Goal: Task Accomplishment & Management: Manage account settings

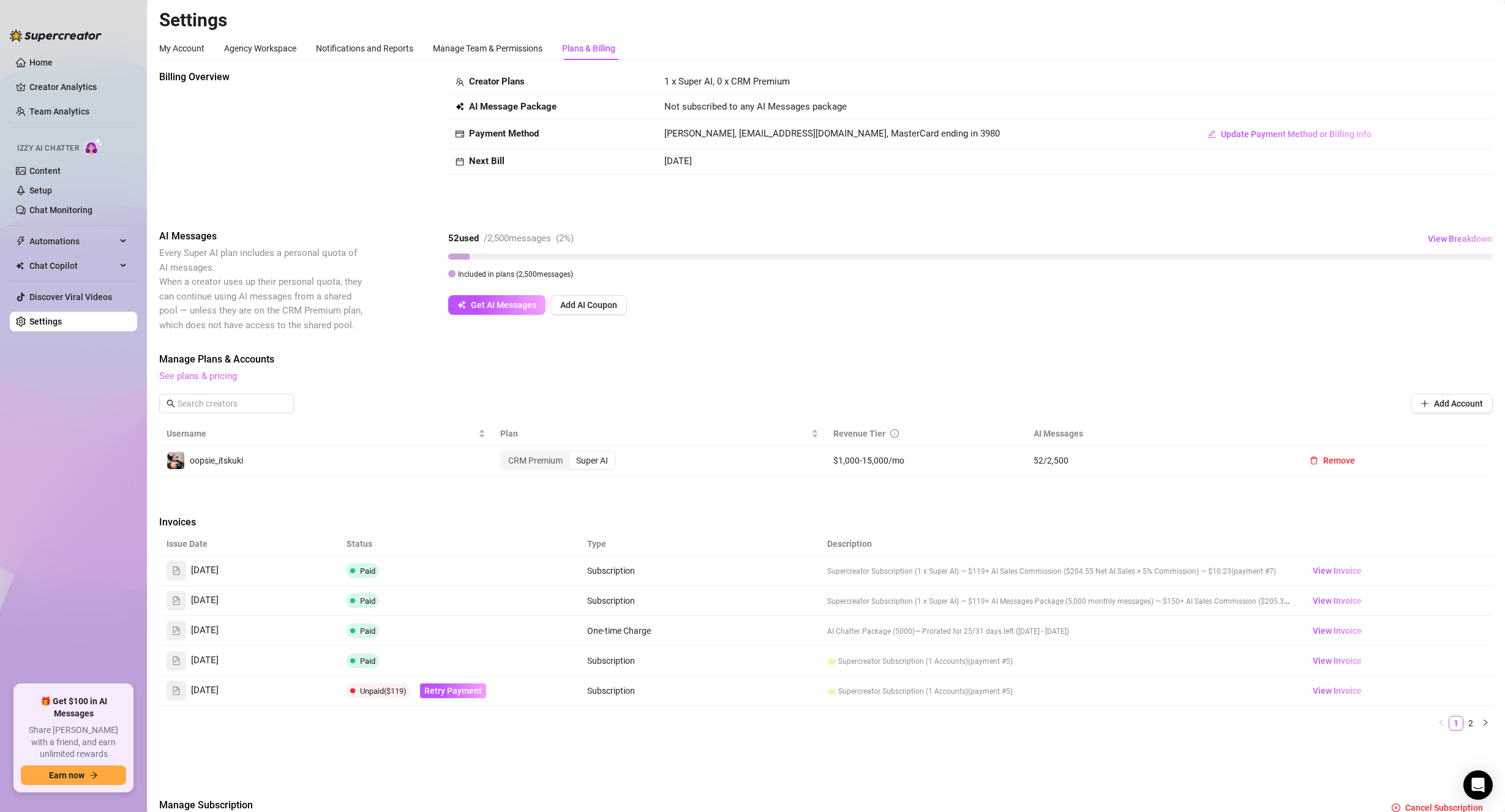
click at [221, 381] on link "See plans & pricing" at bounding box center [198, 376] width 78 height 11
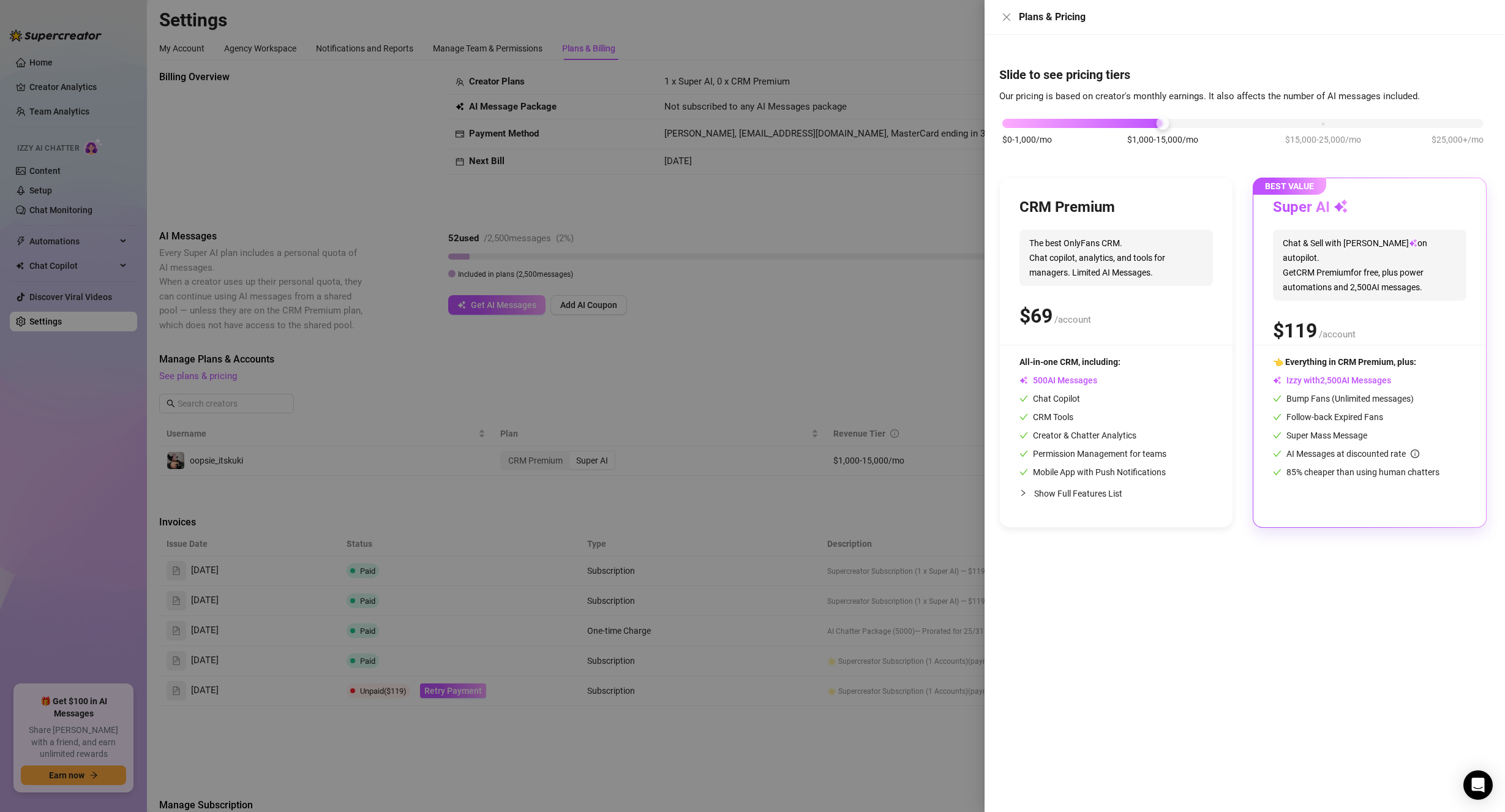
click at [293, 157] on div at bounding box center [752, 406] width 1505 height 812
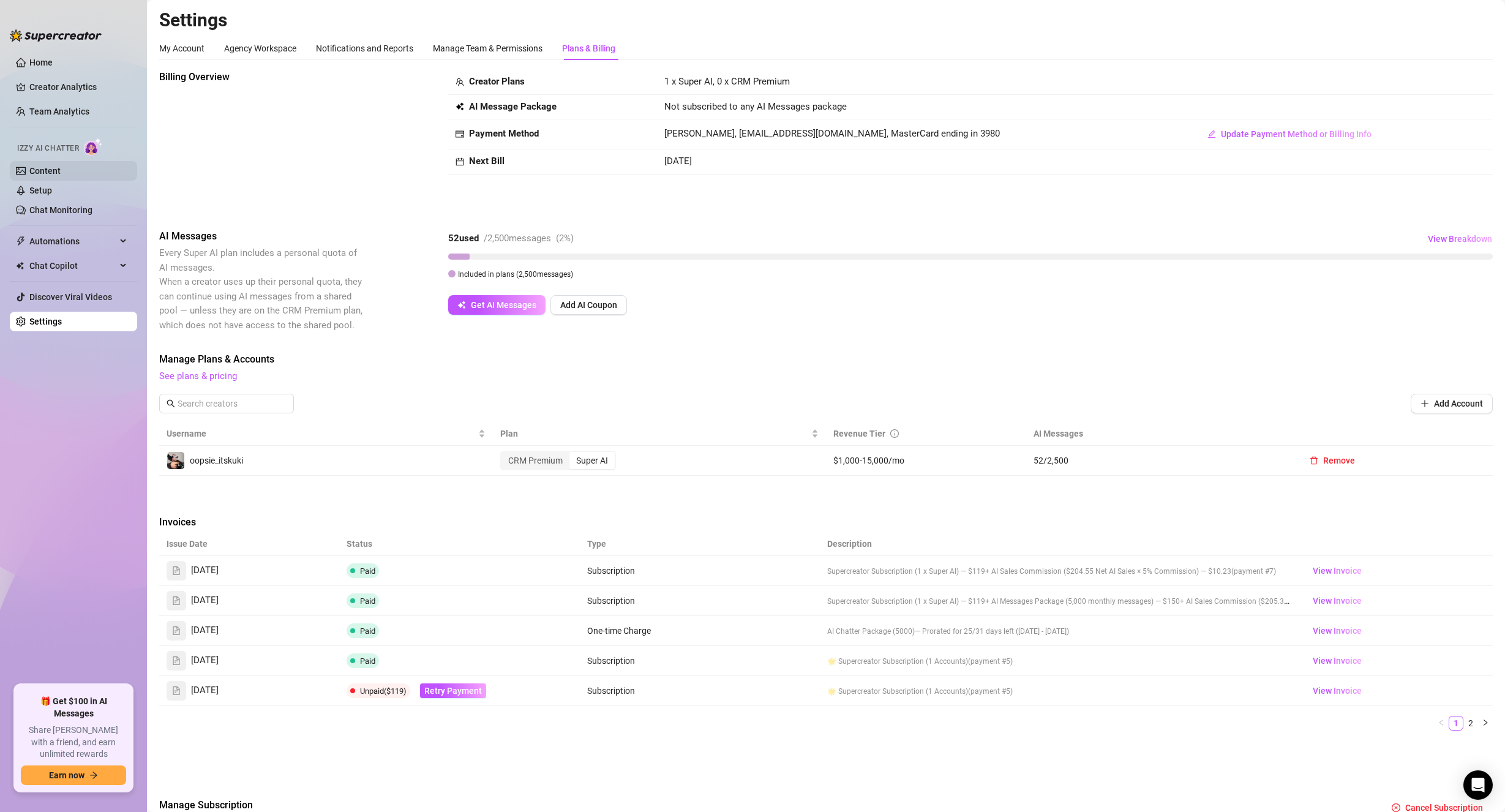
click at [60, 166] on link "Content" at bounding box center [45, 171] width 32 height 10
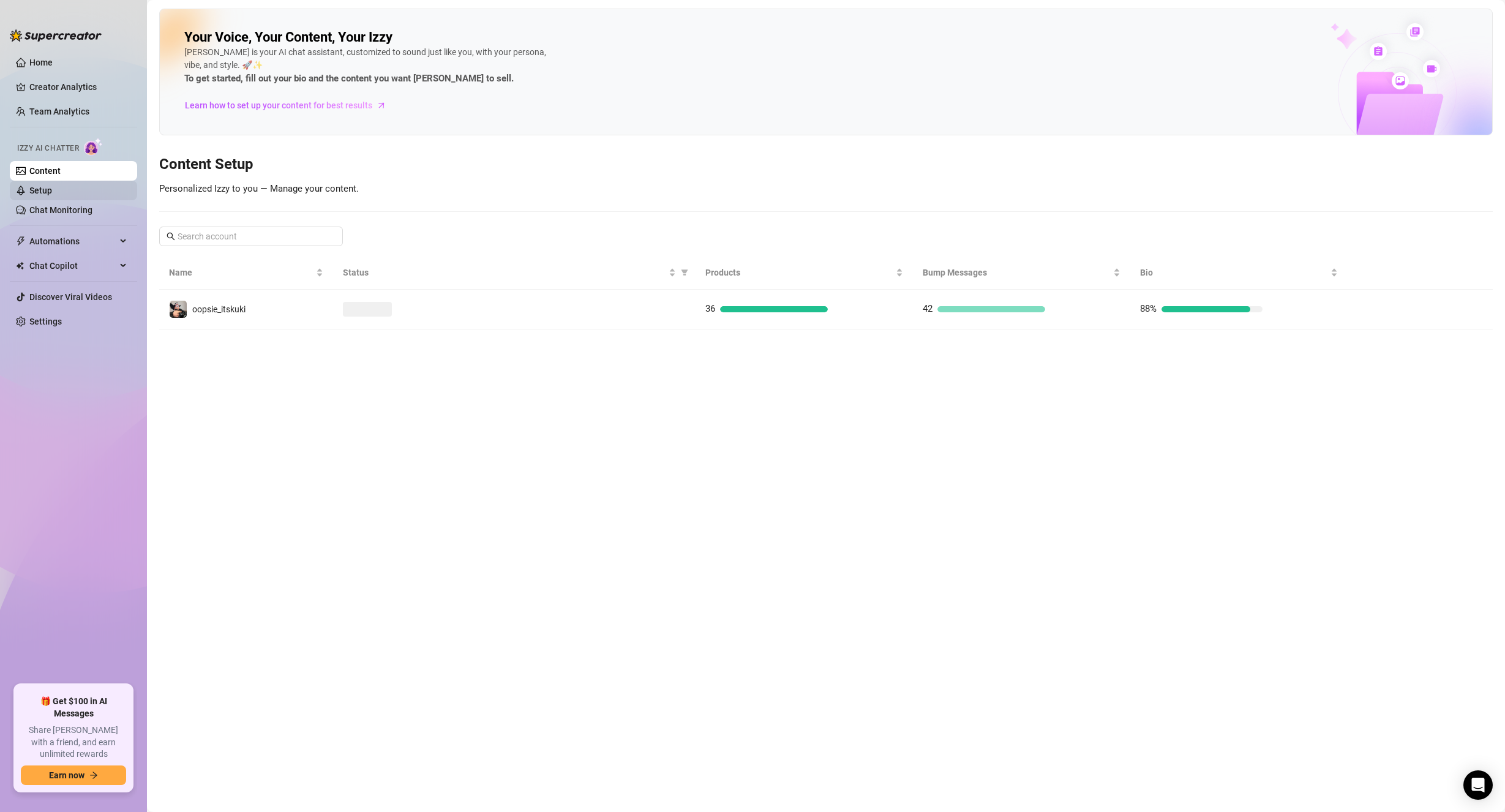
click at [52, 187] on link "Setup" at bounding box center [40, 190] width 23 height 10
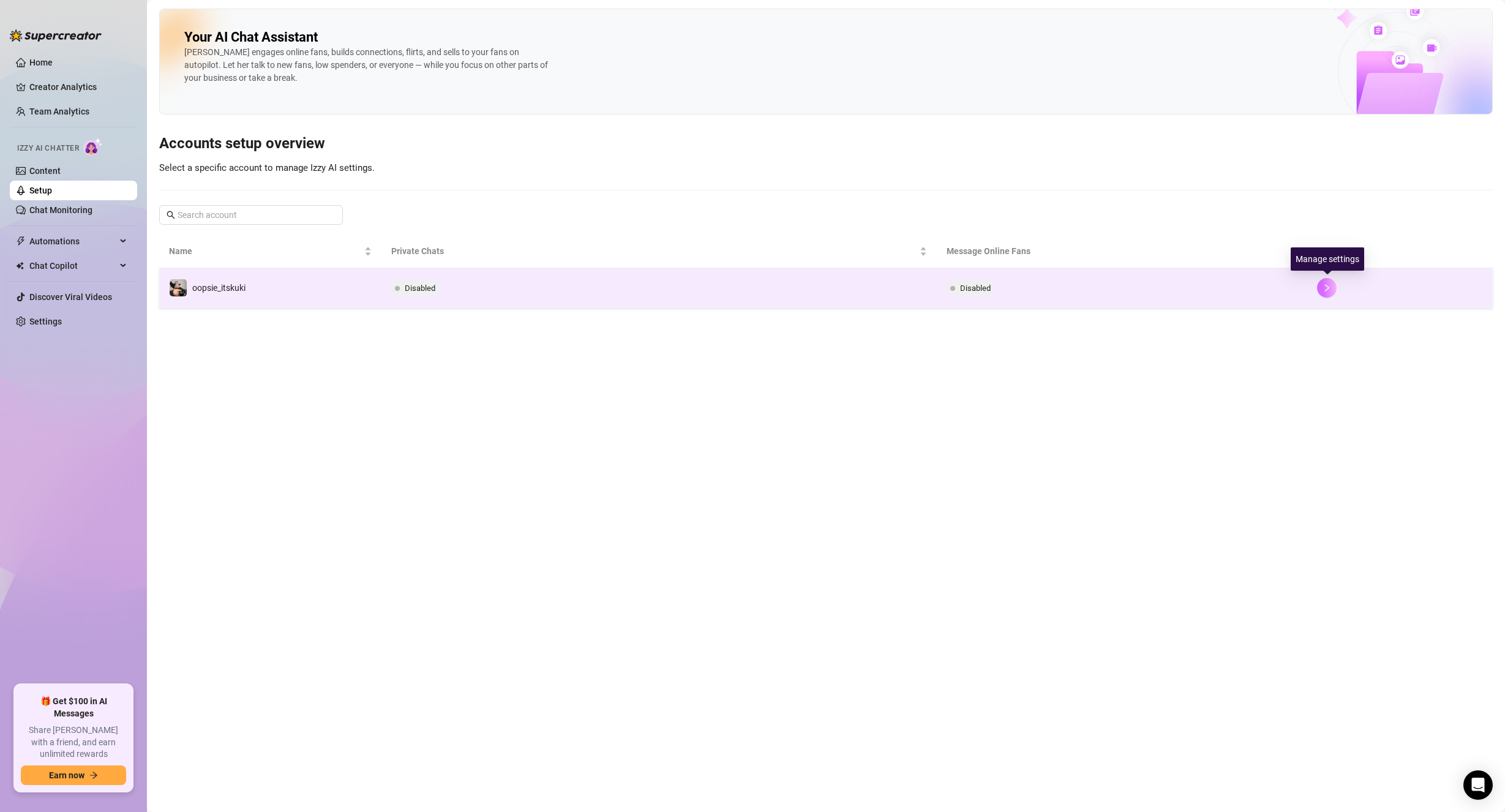
click at [1318, 289] on button "button" at bounding box center [1327, 287] width 20 height 20
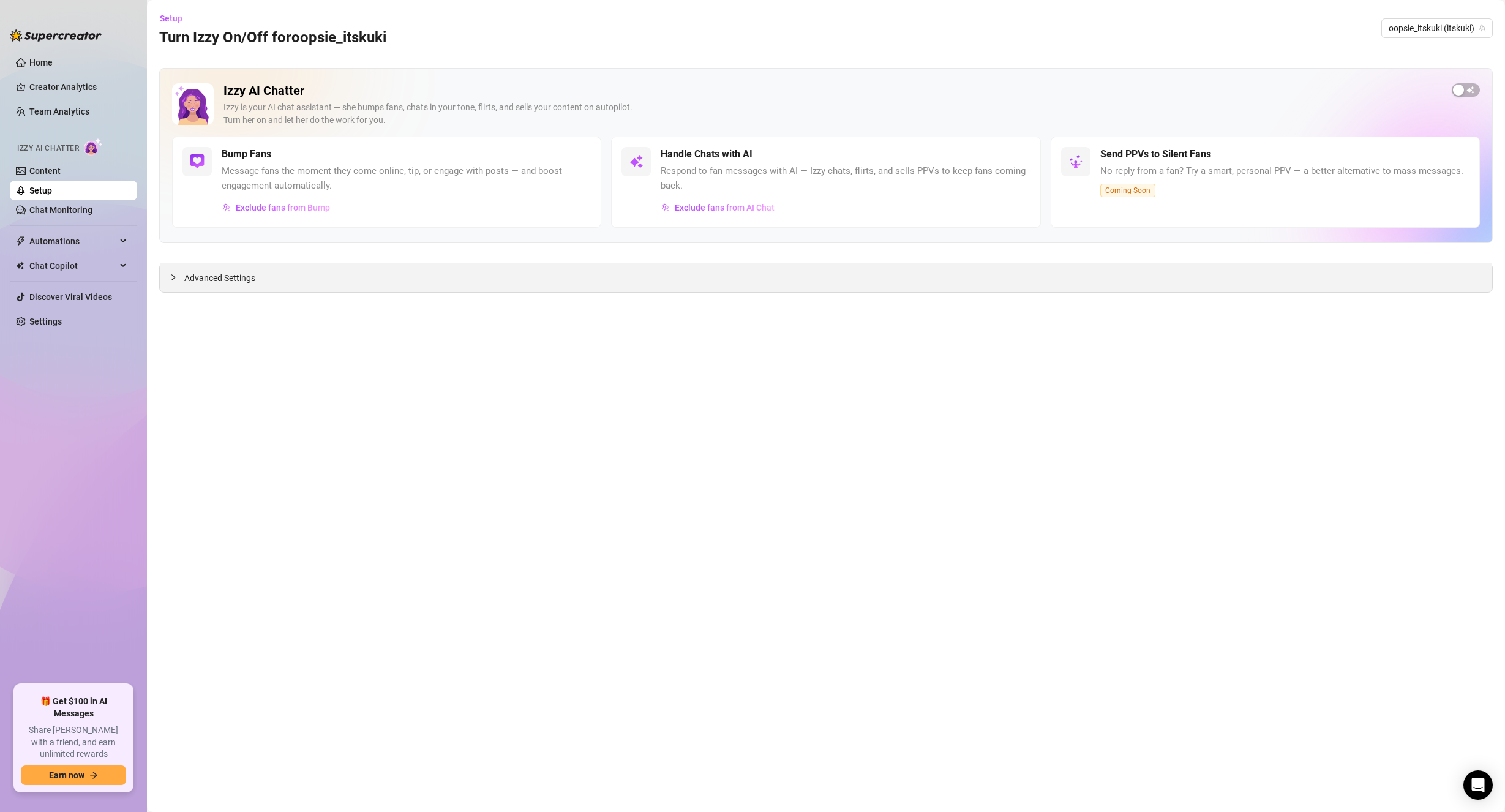
click at [1057, 276] on div "Advanced Settings" at bounding box center [826, 278] width 1332 height 29
click at [195, 281] on span "Advanced Settings" at bounding box center [220, 278] width 71 height 14
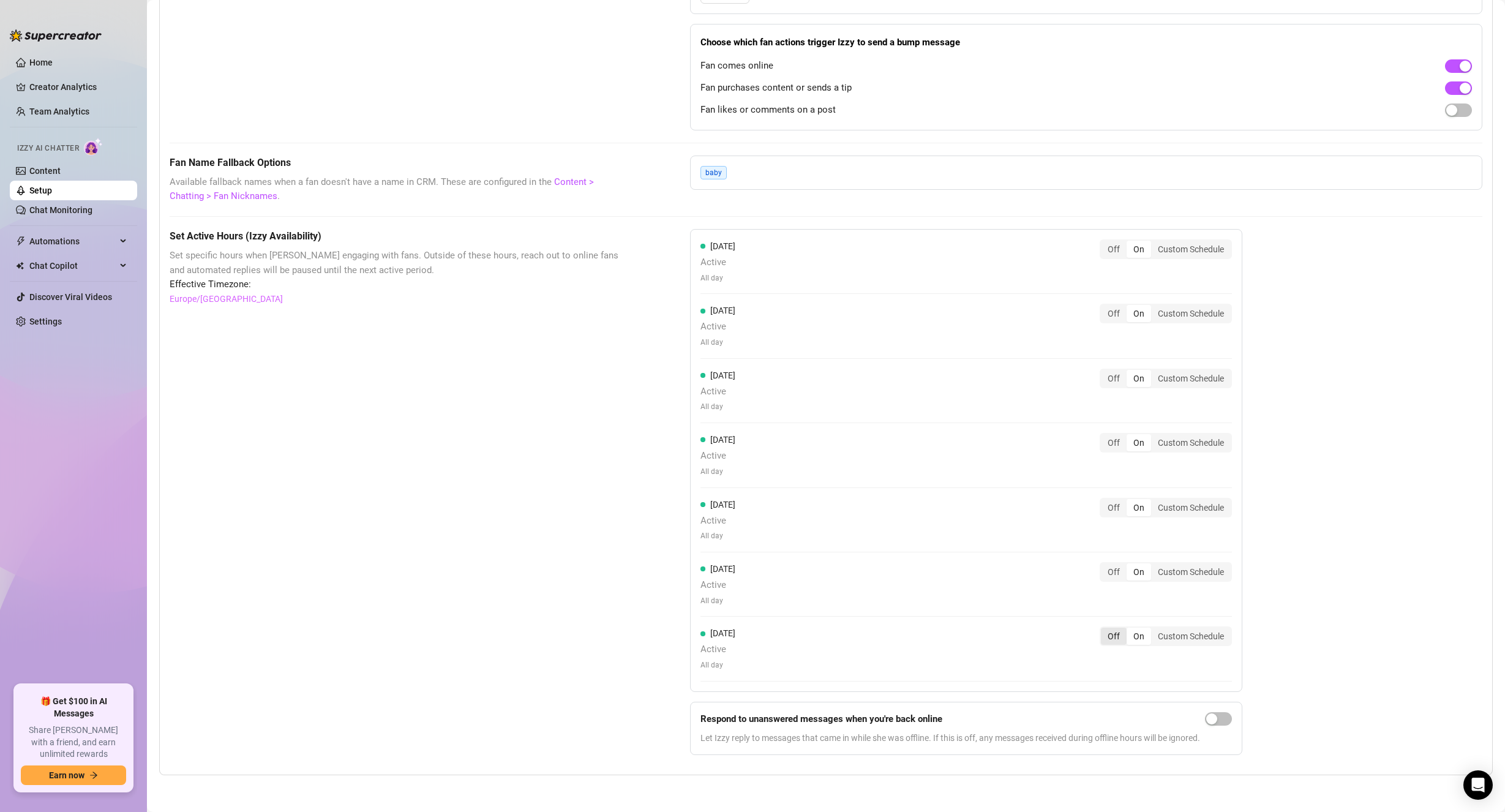
click at [1126, 633] on div "Off" at bounding box center [1113, 636] width 25 height 17
click at [1104, 630] on input "Off" at bounding box center [1104, 630] width 0 height 0
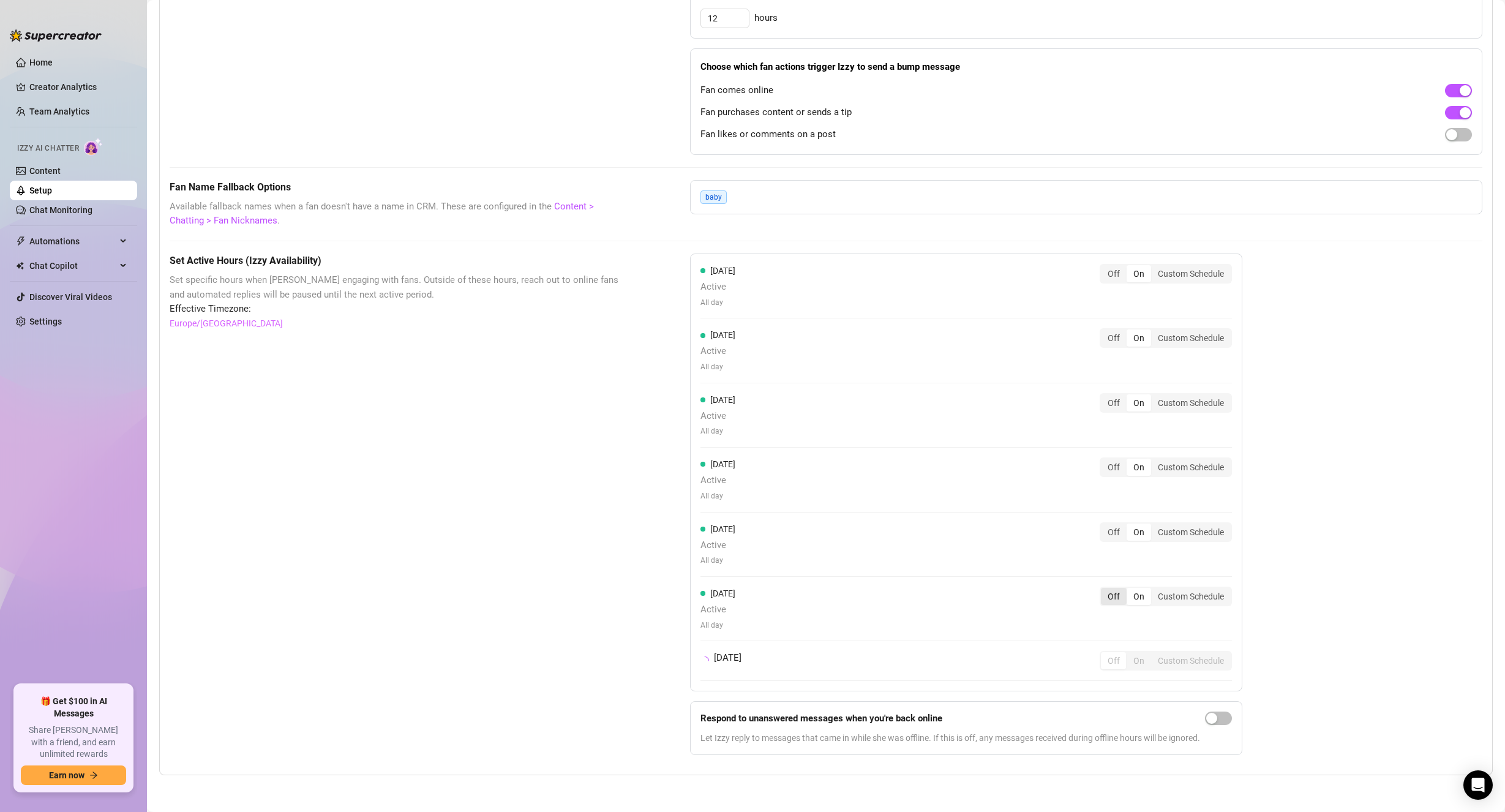
click at [1118, 593] on div "Off" at bounding box center [1113, 596] width 25 height 17
click at [1104, 590] on input "Off" at bounding box center [1104, 590] width 0 height 0
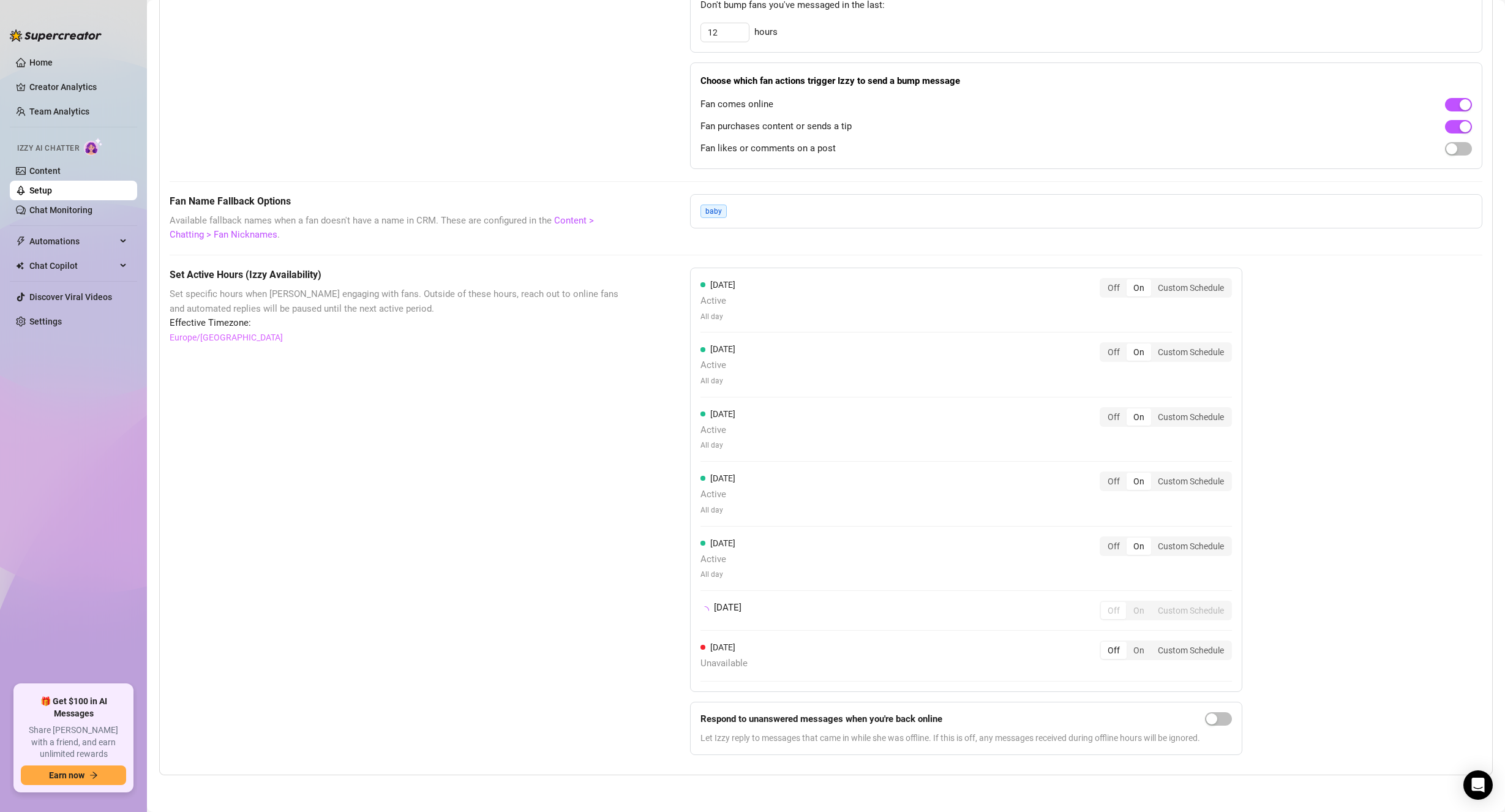
click at [1121, 556] on div "Off On Custom Schedule" at bounding box center [1165, 546] width 132 height 20
click at [1125, 486] on div "Off" at bounding box center [1113, 480] width 25 height 17
click at [1104, 474] on input "Off" at bounding box center [1104, 474] width 0 height 0
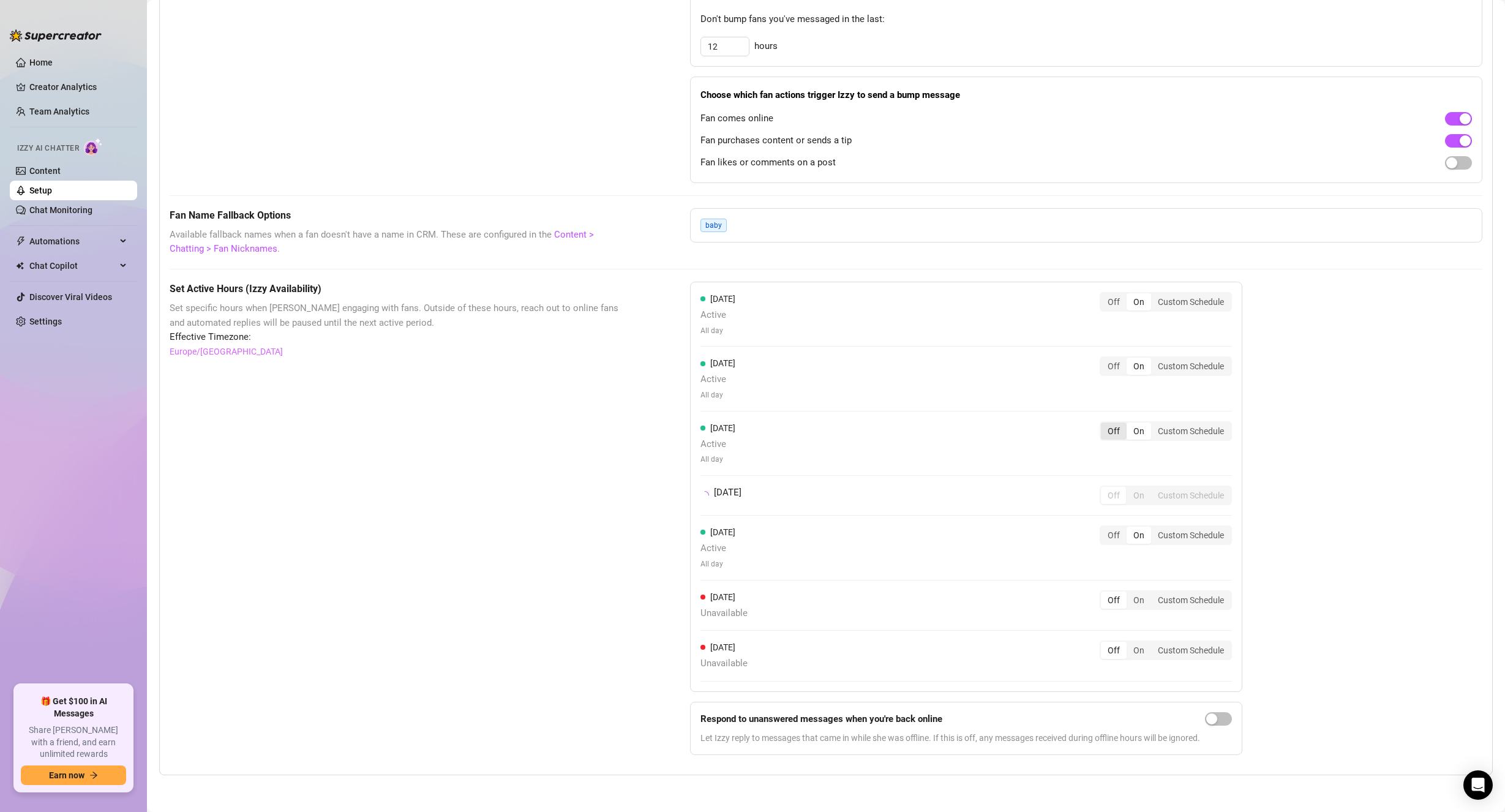
click at [1115, 427] on div "Off" at bounding box center [1113, 431] width 25 height 17
click at [1104, 425] on input "Off" at bounding box center [1104, 425] width 0 height 0
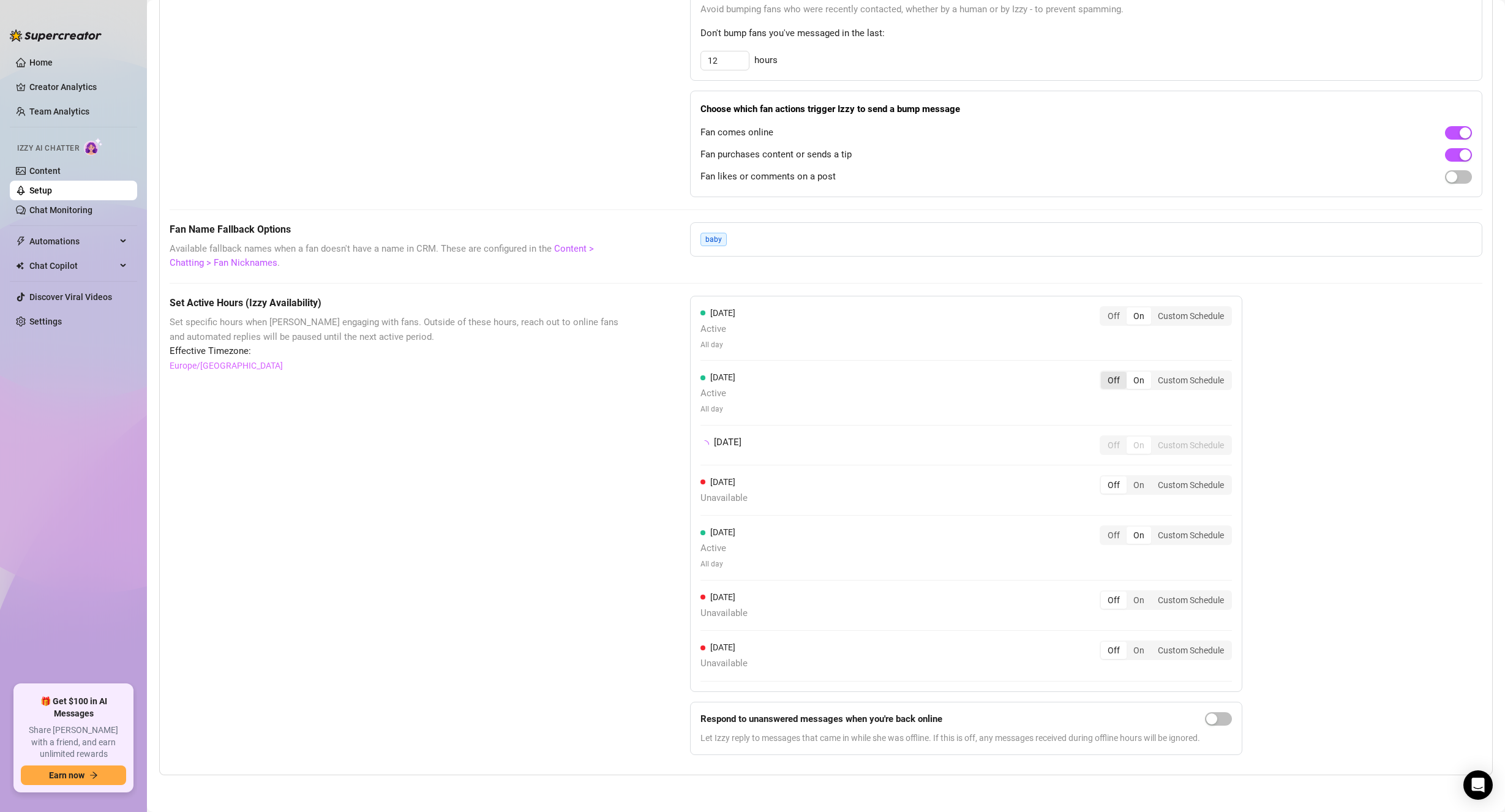
click at [1119, 388] on div "Off" at bounding box center [1113, 380] width 25 height 17
click at [1104, 373] on input "Off" at bounding box center [1104, 373] width 0 height 0
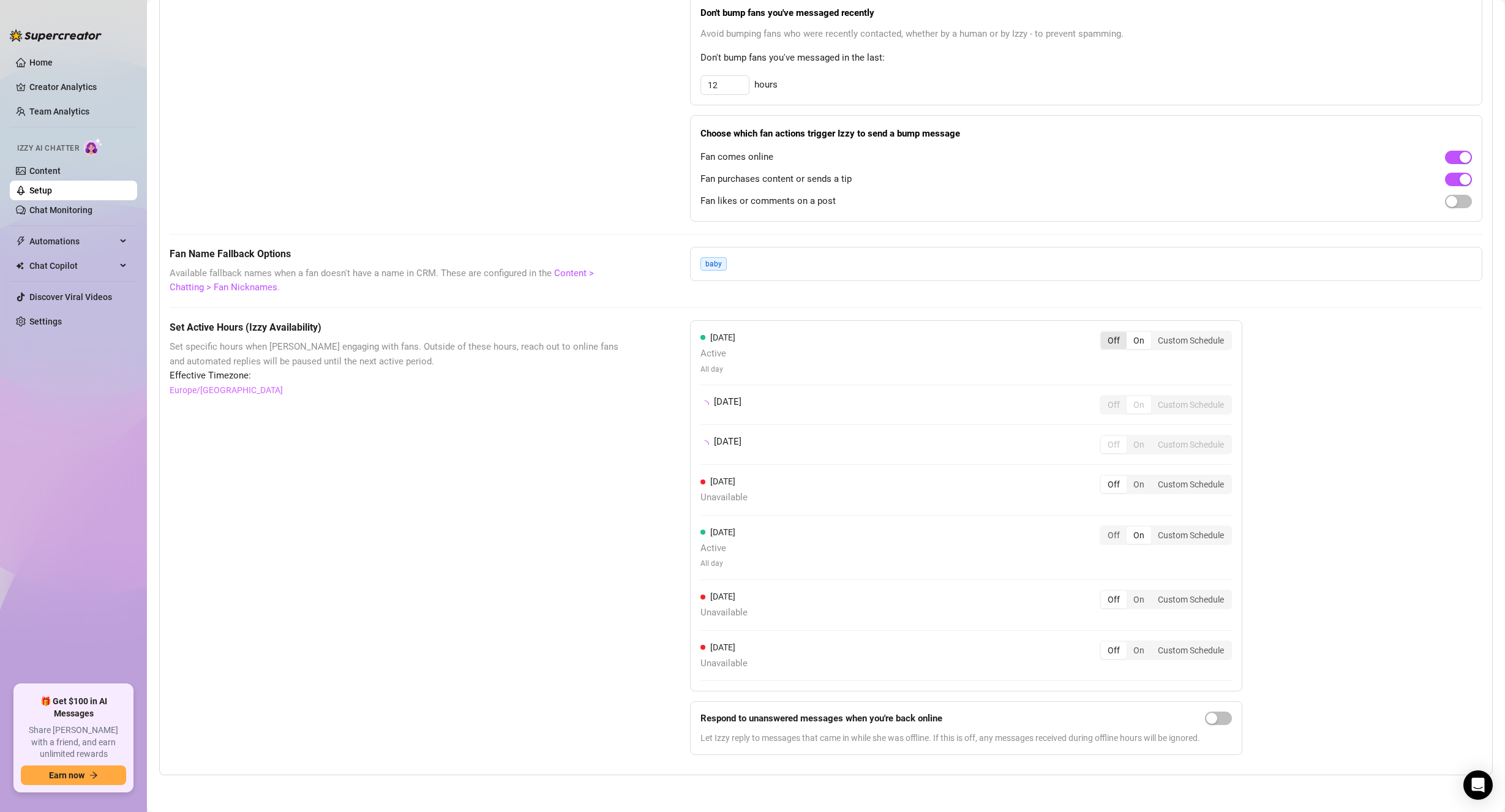
click at [1119, 341] on div "Off" at bounding box center [1113, 340] width 25 height 17
click at [1104, 333] on input "Off" at bounding box center [1104, 333] width 0 height 0
click at [1112, 546] on div "Off" at bounding box center [1113, 541] width 25 height 17
click at [1104, 535] on input "Off" at bounding box center [1104, 535] width 0 height 0
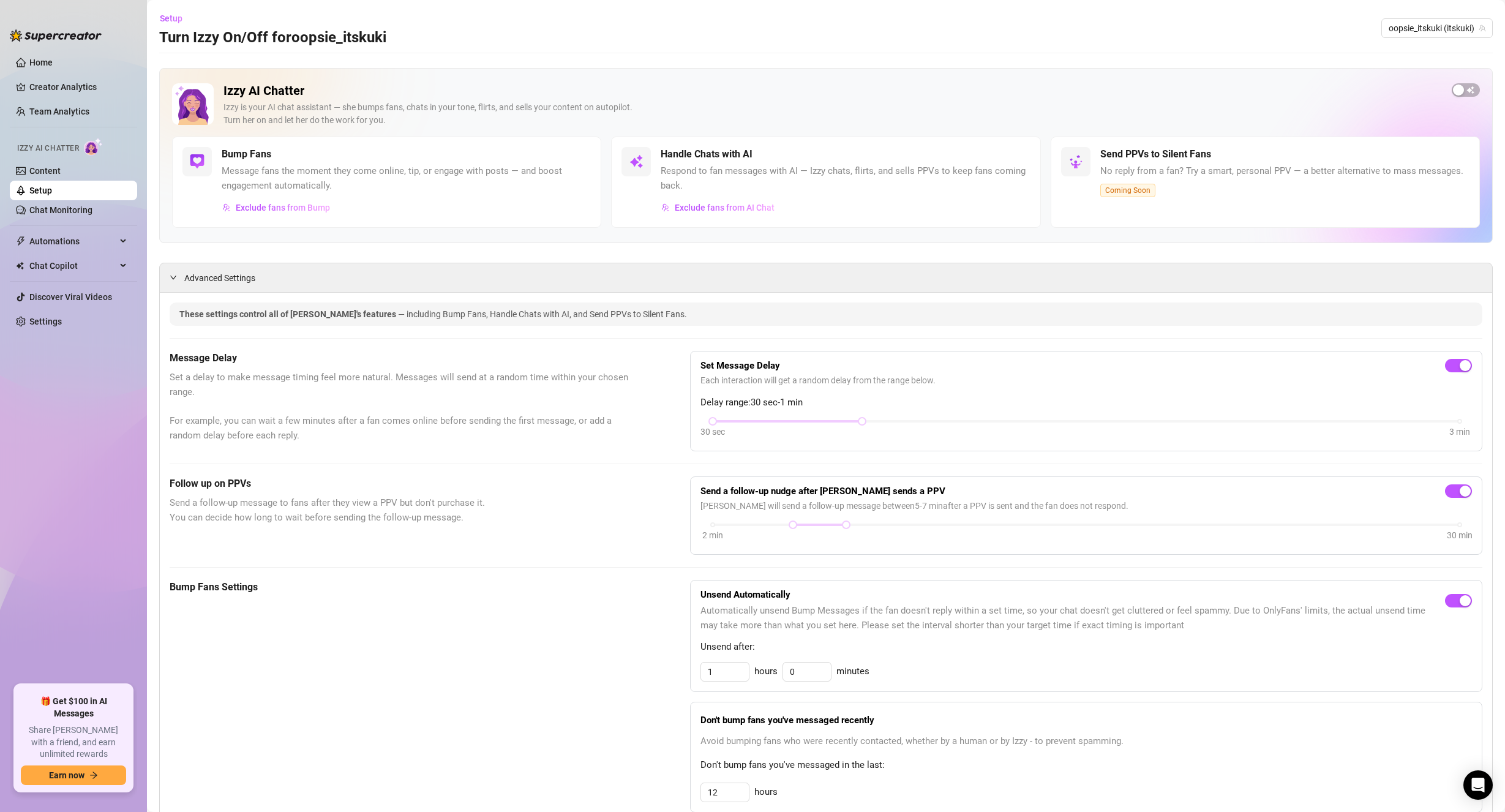
drag, startPoint x: 563, startPoint y: 697, endPoint x: 561, endPoint y: 672, distance: 25.1
click at [1458, 88] on span "button" at bounding box center [1465, 90] width 28 height 14
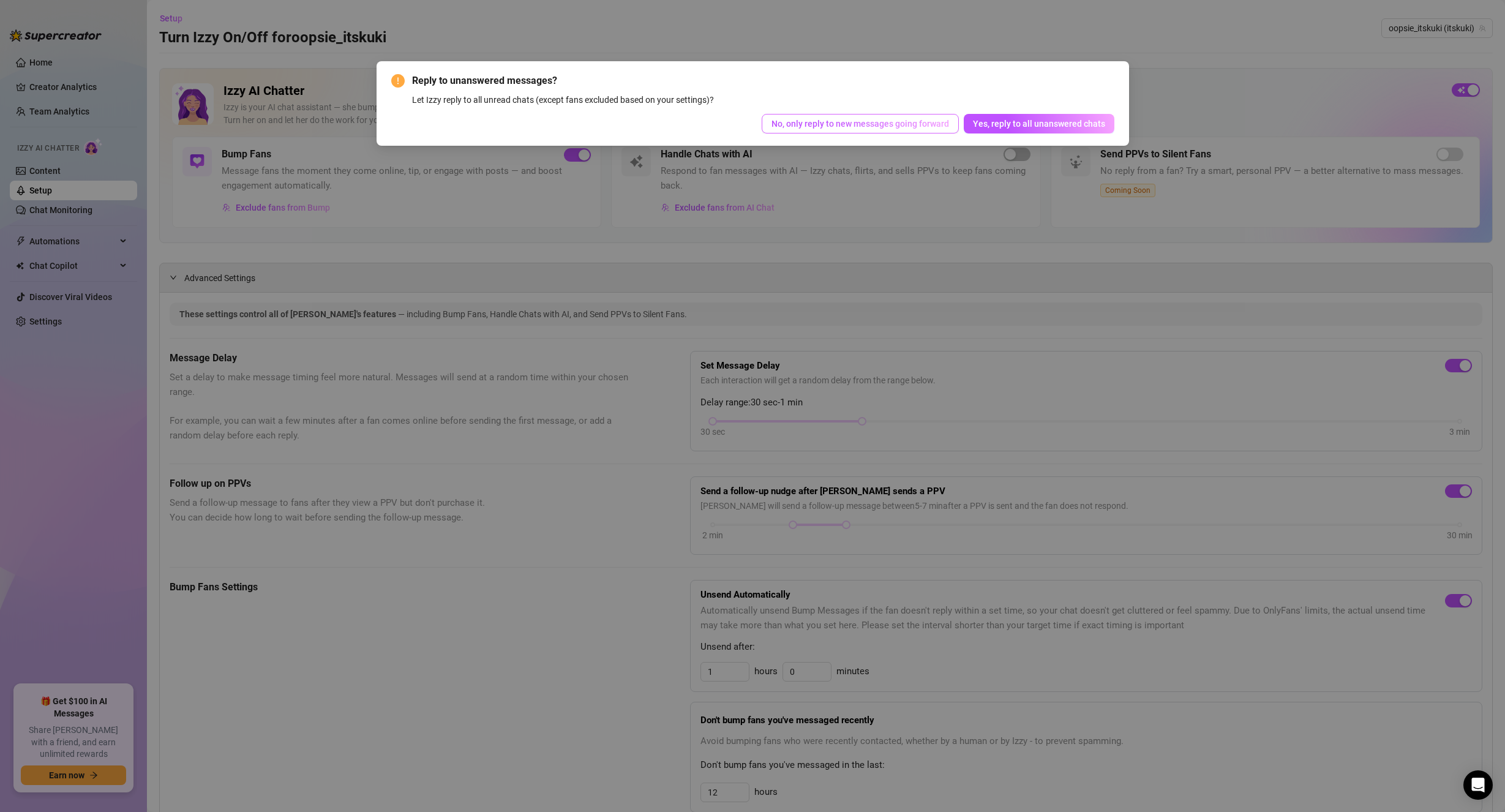
click at [814, 124] on span "No, only reply to new messages going forward" at bounding box center [860, 123] width 178 height 10
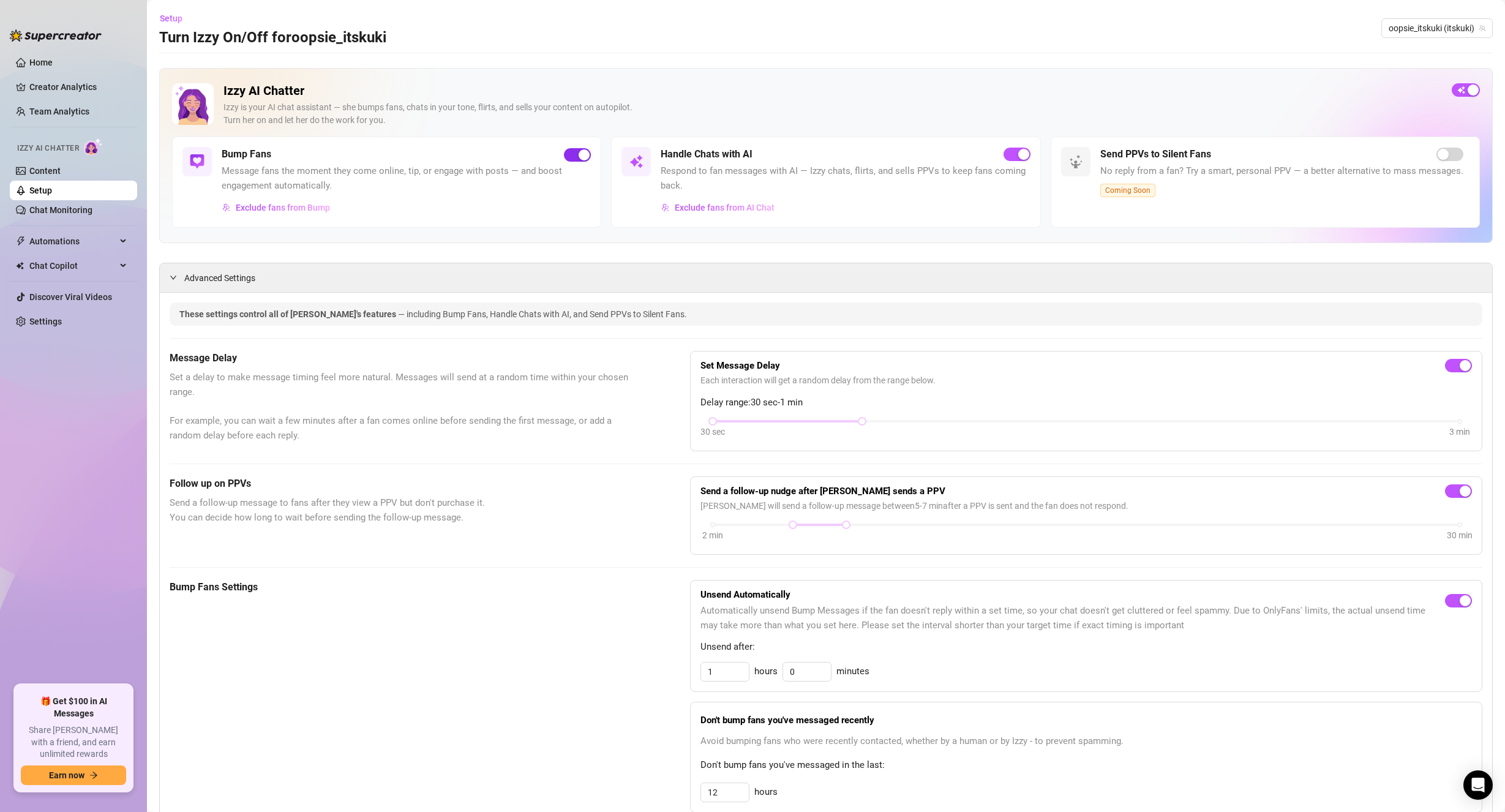
click at [573, 151] on button "button" at bounding box center [577, 155] width 27 height 14
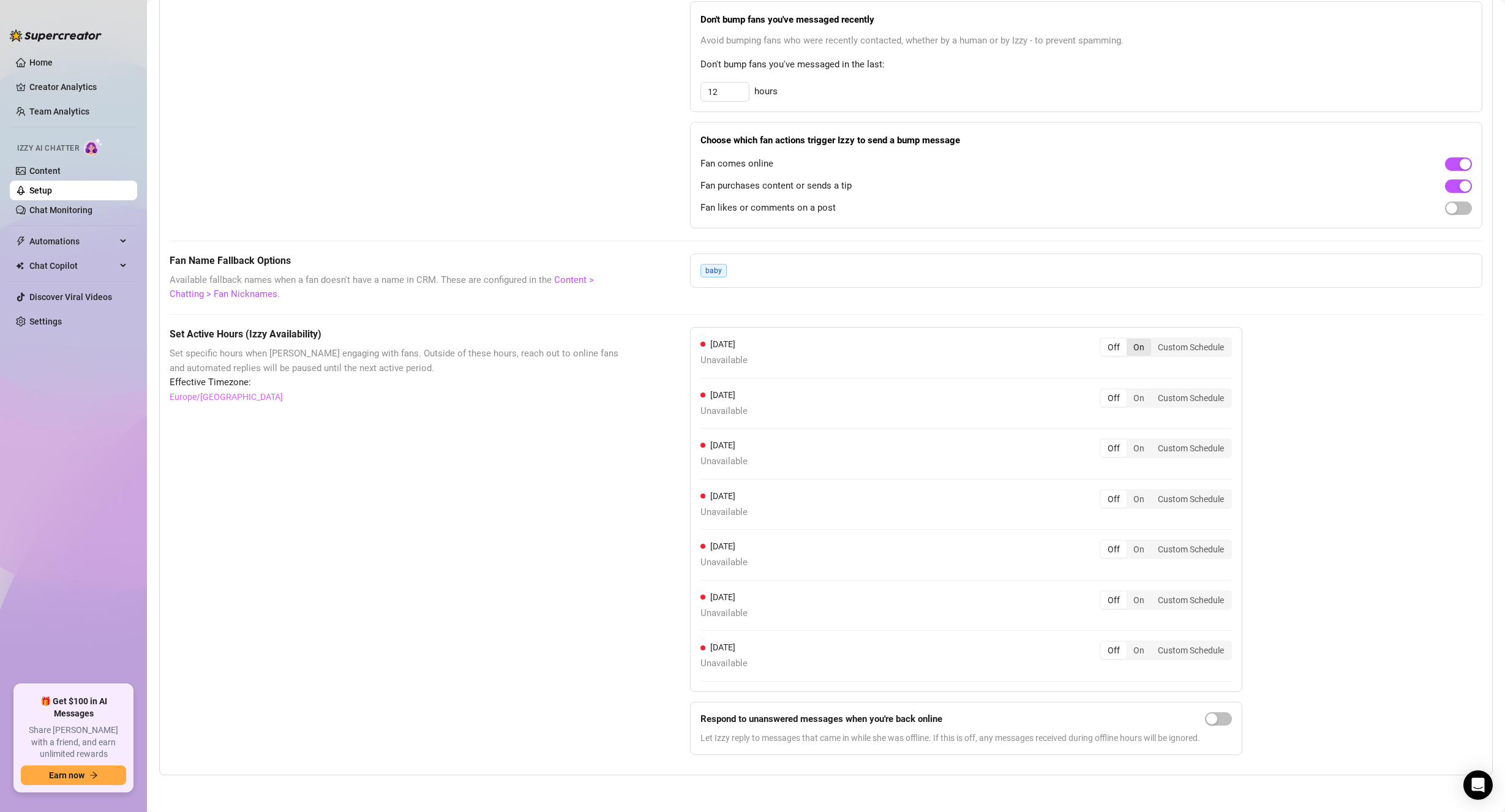
click at [1146, 346] on div "On" at bounding box center [1139, 347] width 25 height 17
click at [1130, 340] on input "On" at bounding box center [1130, 340] width 0 height 0
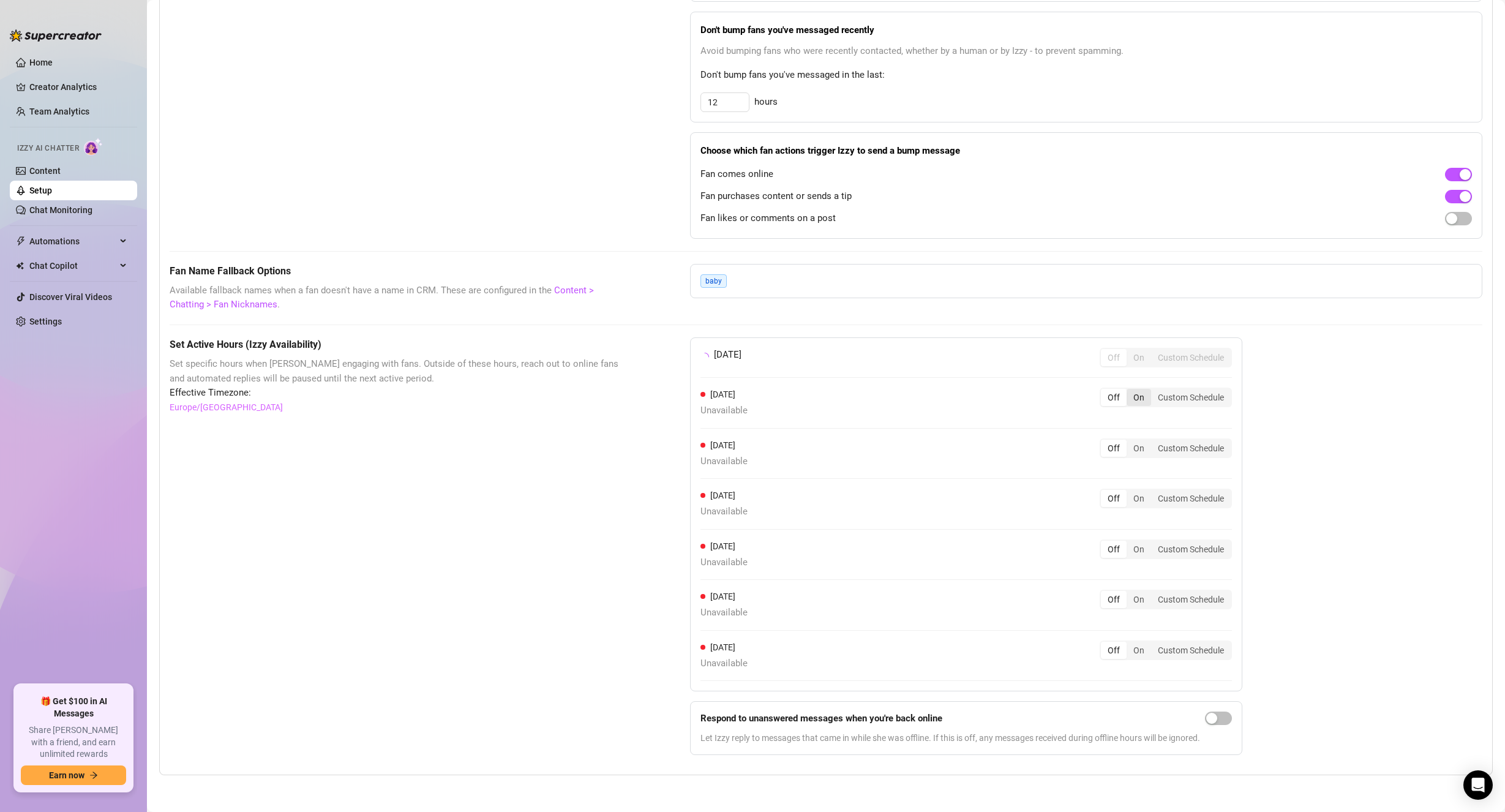
click at [1142, 396] on div "On" at bounding box center [1139, 397] width 25 height 17
click at [1130, 390] on input "On" at bounding box center [1130, 390] width 0 height 0
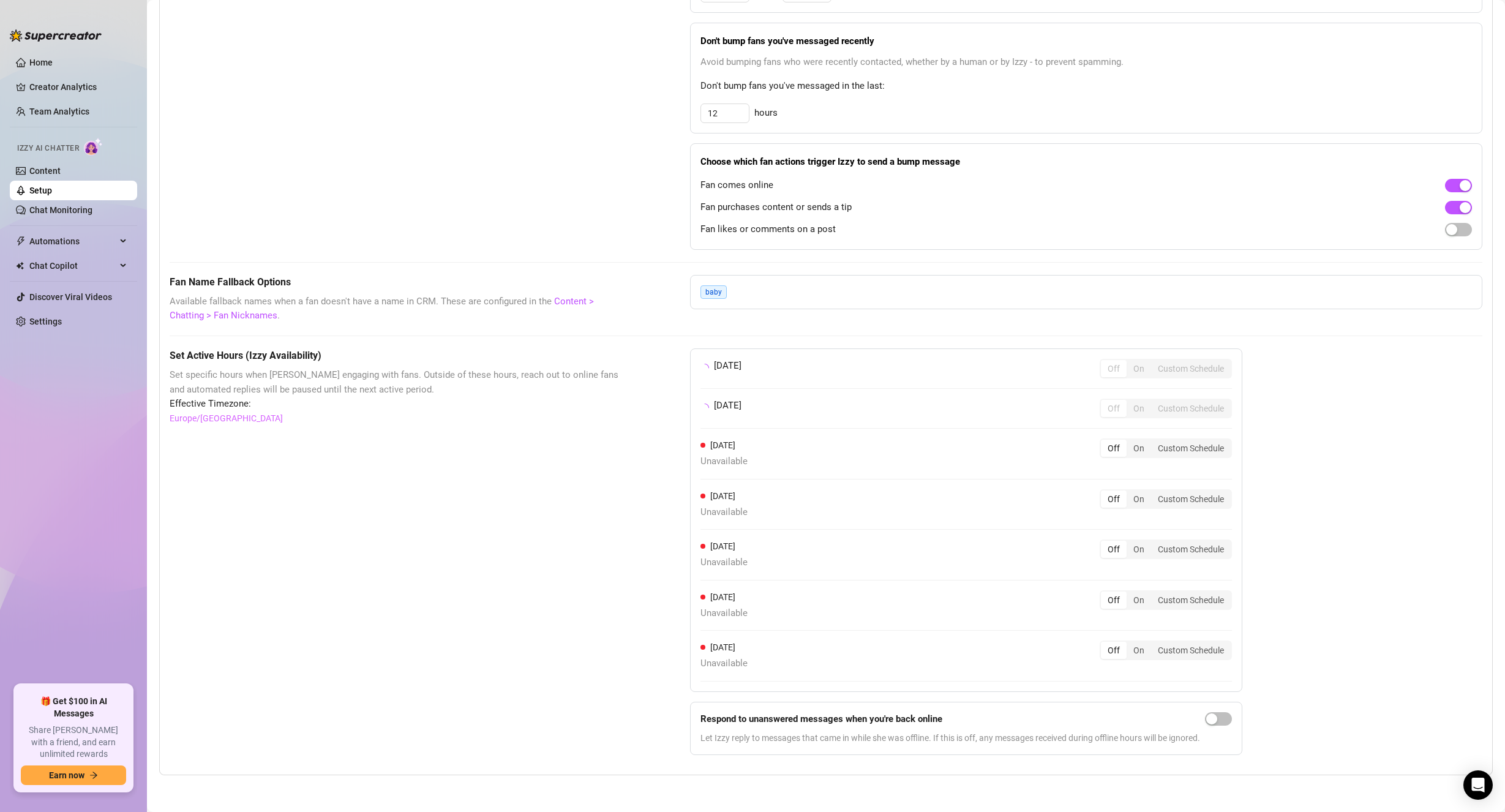
scroll to position [691, 0]
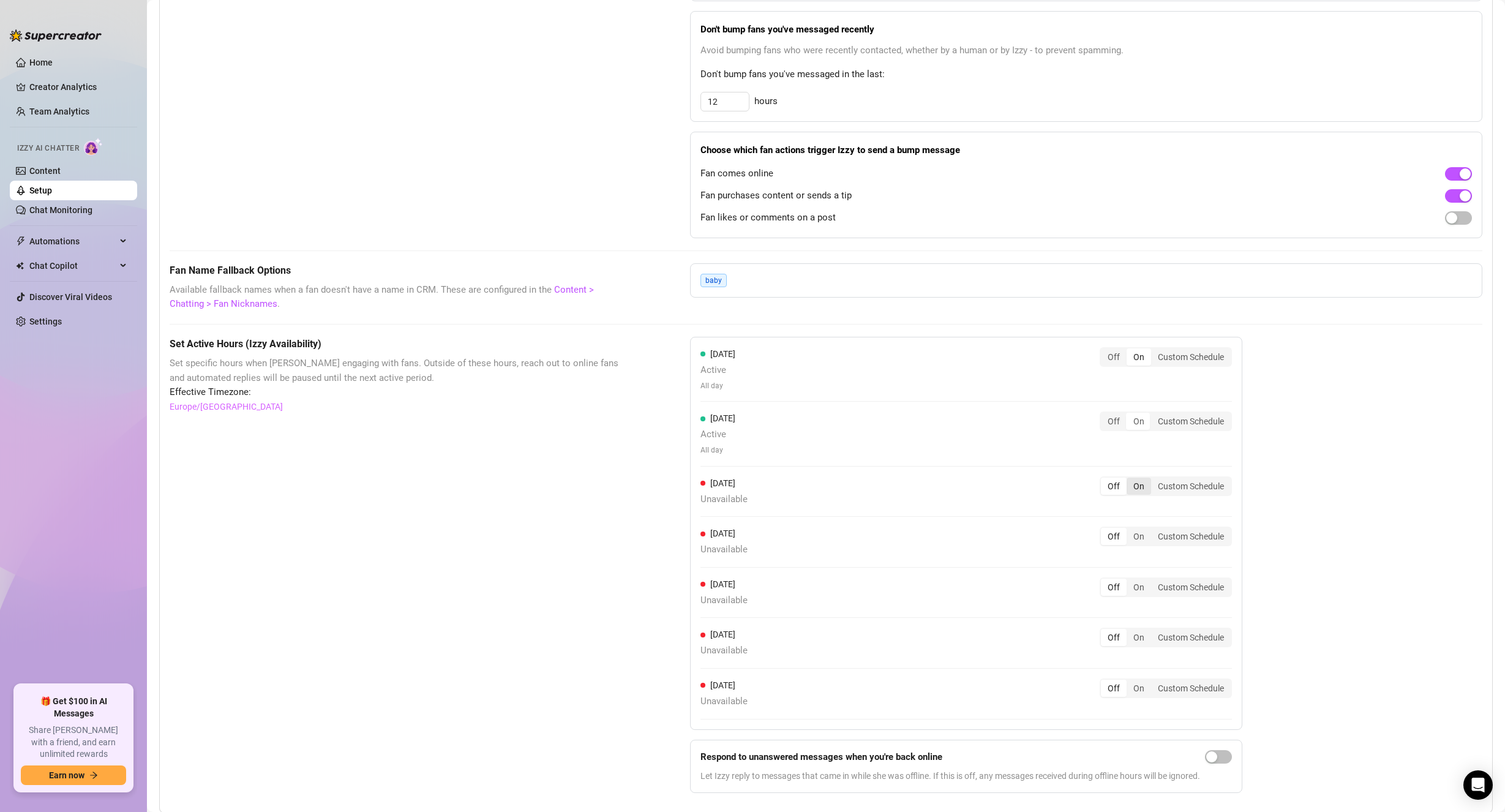
click at [1141, 459] on div "[DATE] Active All day Off On Custom Schedule [DATE] Active All day Off On Custo…" at bounding box center [966, 533] width 552 height 393
click at [1140, 538] on div "On" at bounding box center [1139, 536] width 25 height 17
click at [1130, 529] on input "On" at bounding box center [1130, 529] width 0 height 0
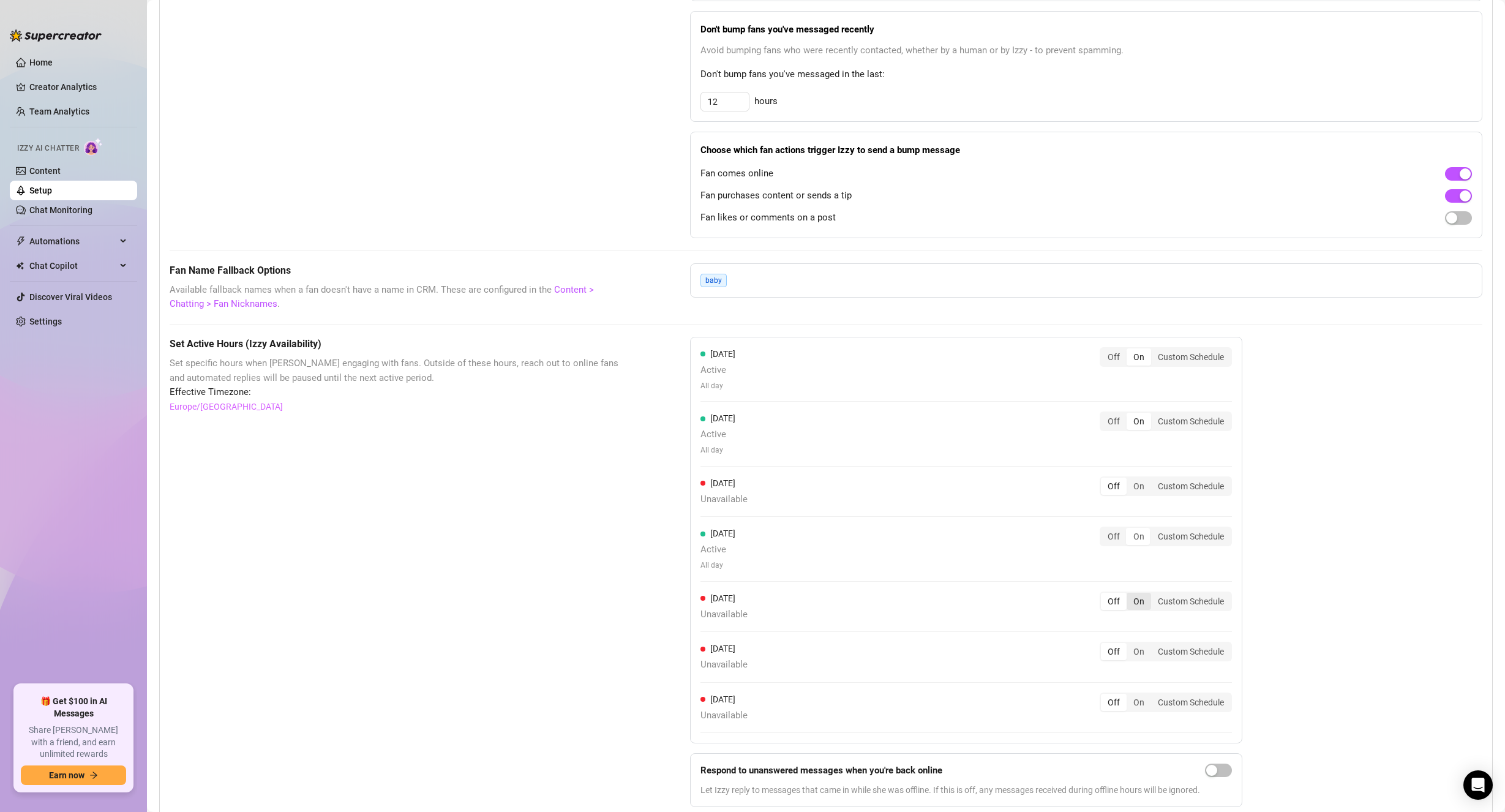
click at [1141, 585] on div "[DATE] Active All day Off On Custom Schedule [DATE] Active All day Off On Custo…" at bounding box center [966, 540] width 552 height 407
click at [1143, 606] on div "On" at bounding box center [1139, 601] width 25 height 17
click at [1130, 595] on input "On" at bounding box center [1130, 595] width 0 height 0
drag, startPoint x: 1142, startPoint y: 638, endPoint x: 1150, endPoint y: 668, distance: 31.0
click at [1143, 638] on div "[DATE] Active All day Off On Custom Schedule [DATE] Active All day Off On Custo…" at bounding box center [966, 534] width 552 height 396
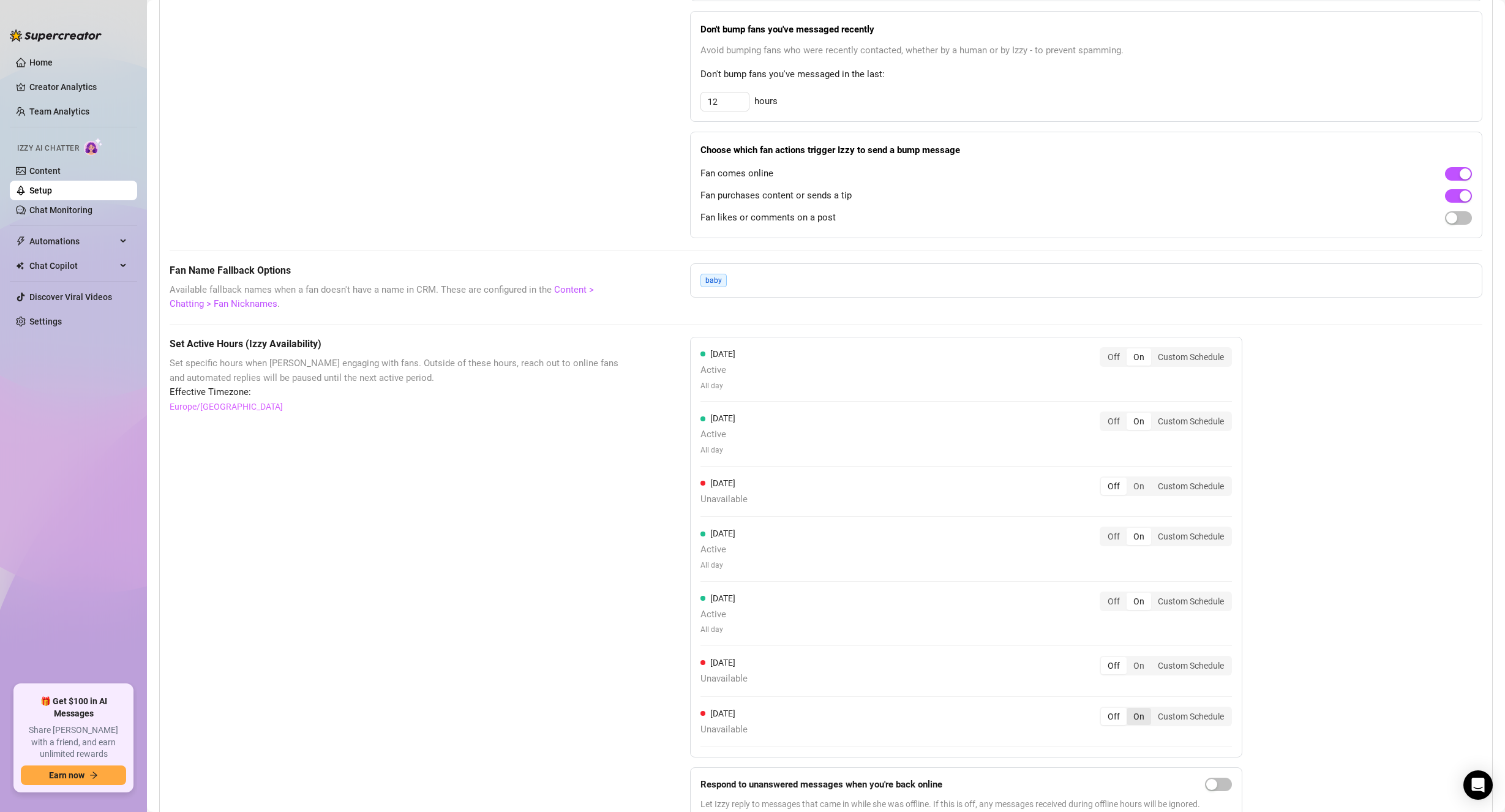
click at [1143, 713] on div "On" at bounding box center [1139, 716] width 25 height 17
click at [1130, 709] on input "On" at bounding box center [1130, 709] width 0 height 0
click at [1143, 669] on div "On" at bounding box center [1139, 665] width 25 height 17
click at [1130, 658] on input "On" at bounding box center [1130, 658] width 0 height 0
click at [1142, 488] on div "On" at bounding box center [1139, 486] width 25 height 17
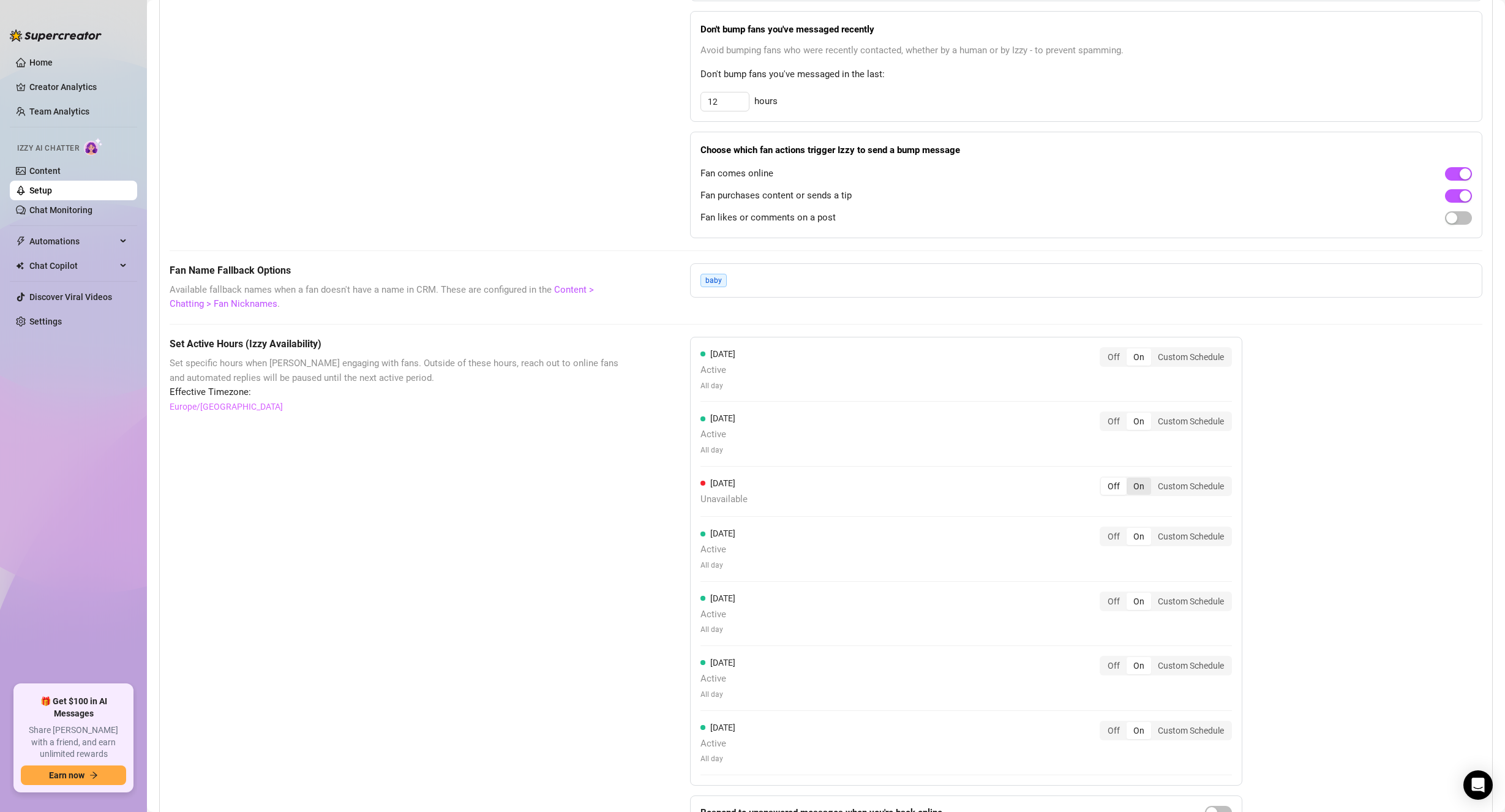
click at [1130, 479] on input "On" at bounding box center [1130, 479] width 0 height 0
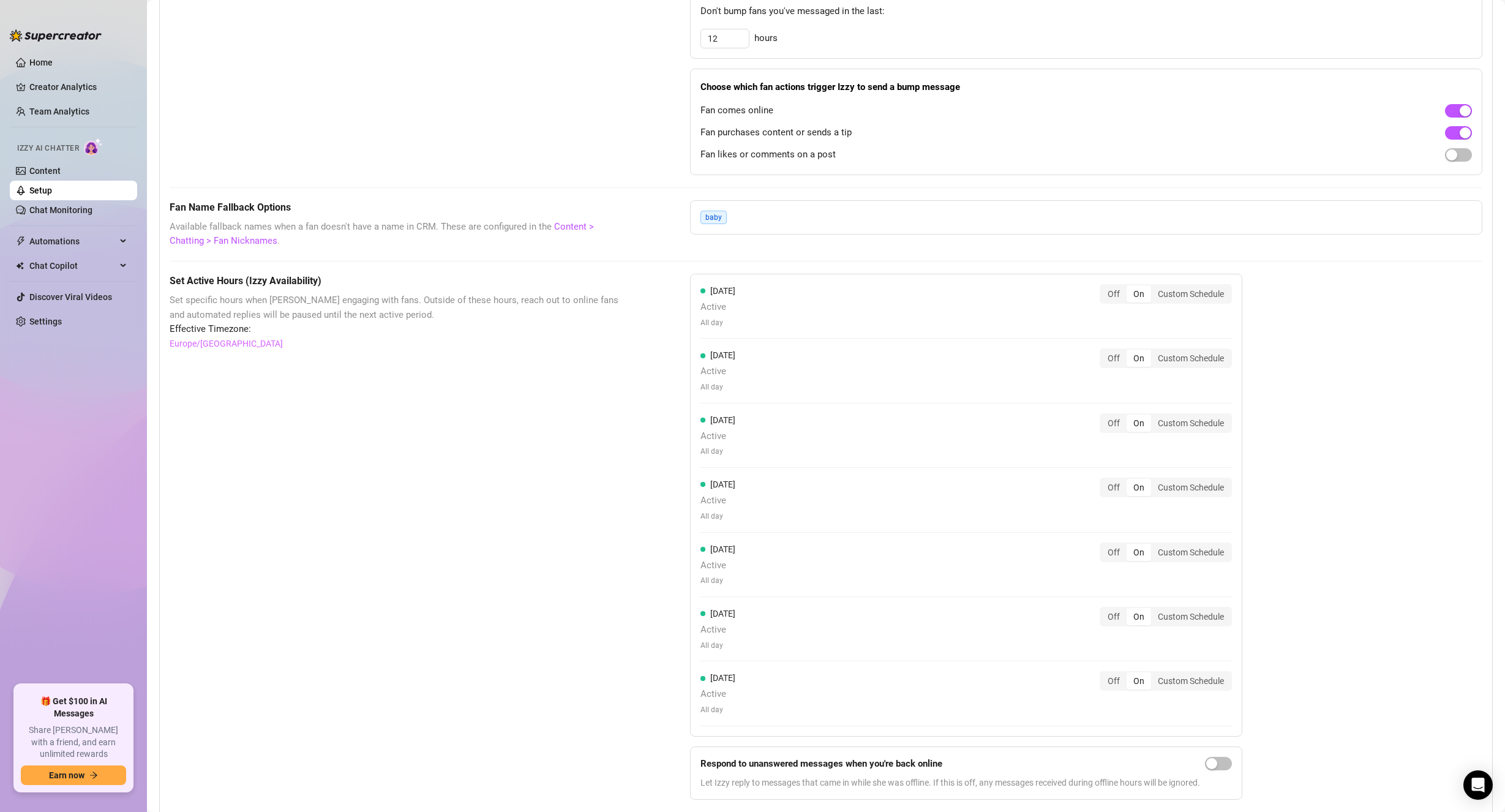
scroll to position [799, 0]
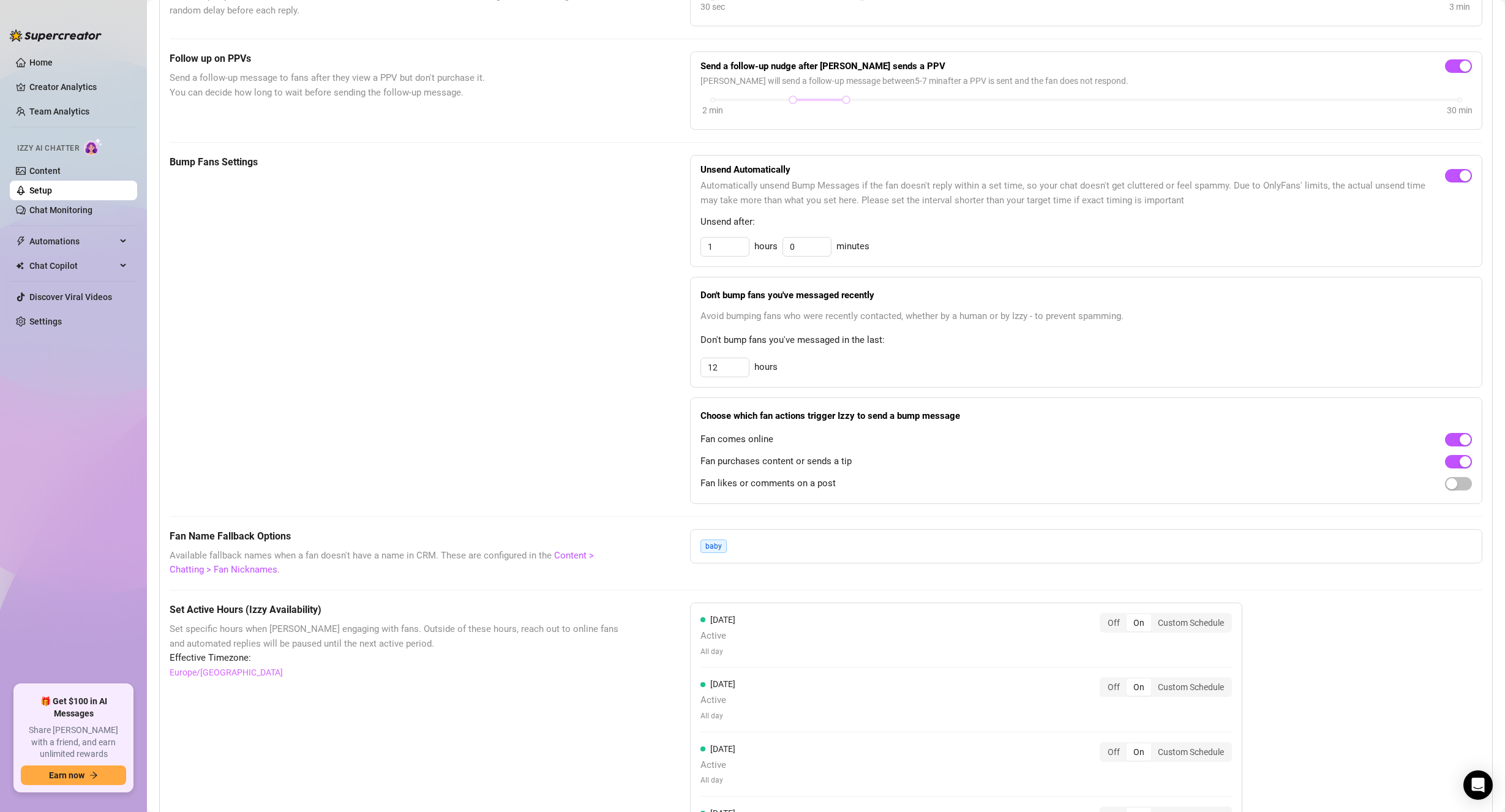
drag, startPoint x: 495, startPoint y: 613, endPoint x: 499, endPoint y: 564, distance: 49.2
